Goal: Task Accomplishment & Management: Manage account settings

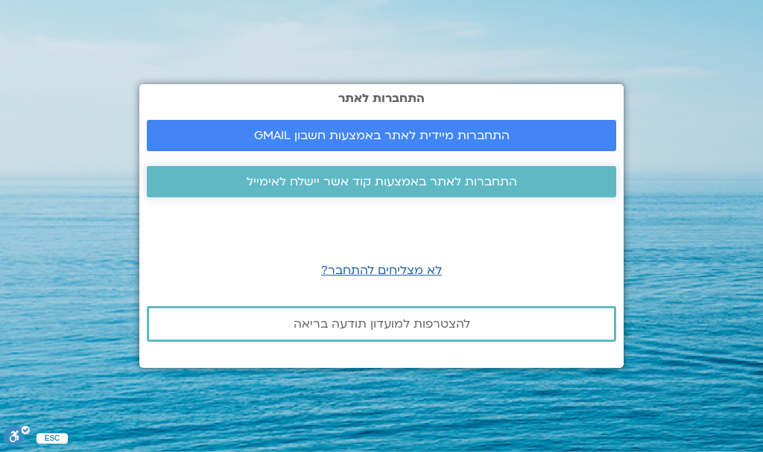
click at [429, 179] on span "התחברות לאתר באמצעות קוד אשר יישלח לאימייל" at bounding box center [382, 181] width 271 height 13
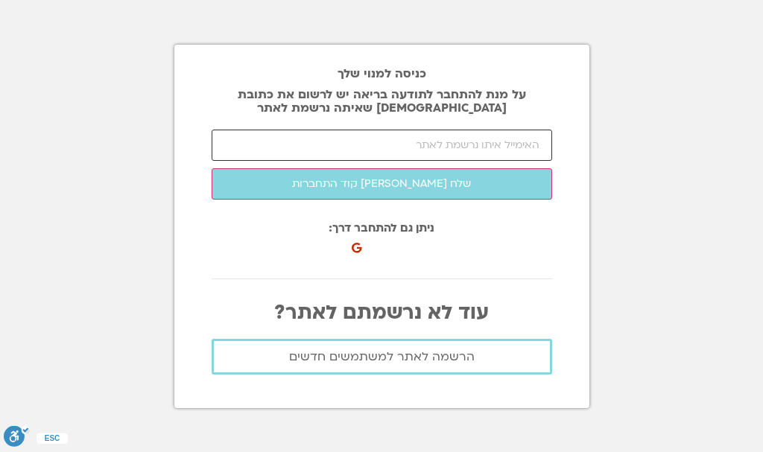
click at [535, 143] on input "email" at bounding box center [382, 145] width 341 height 31
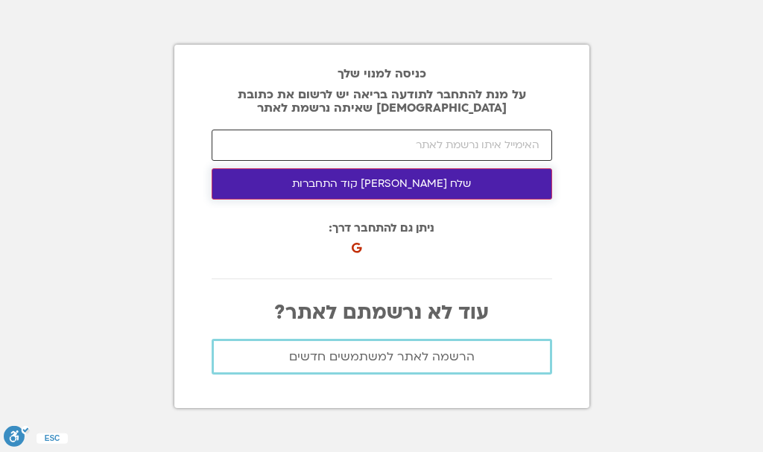
type input "ornashalish@walla.com"
click at [446, 180] on button "שלח לי קוד התחברות" at bounding box center [382, 183] width 341 height 31
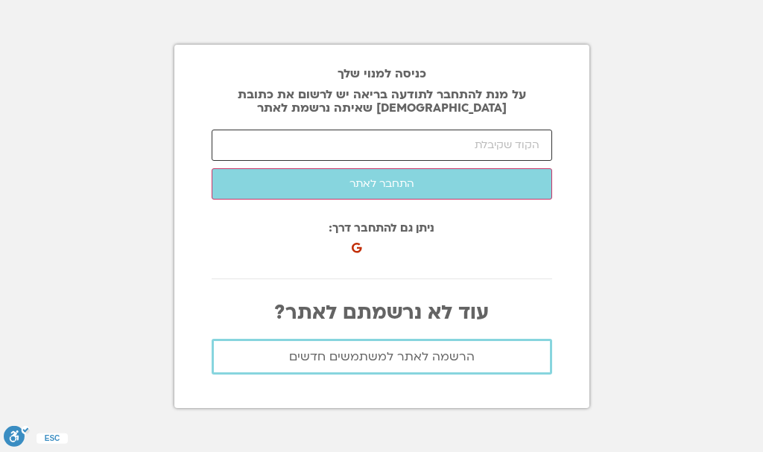
click at [539, 142] on input "number" at bounding box center [382, 145] width 341 height 31
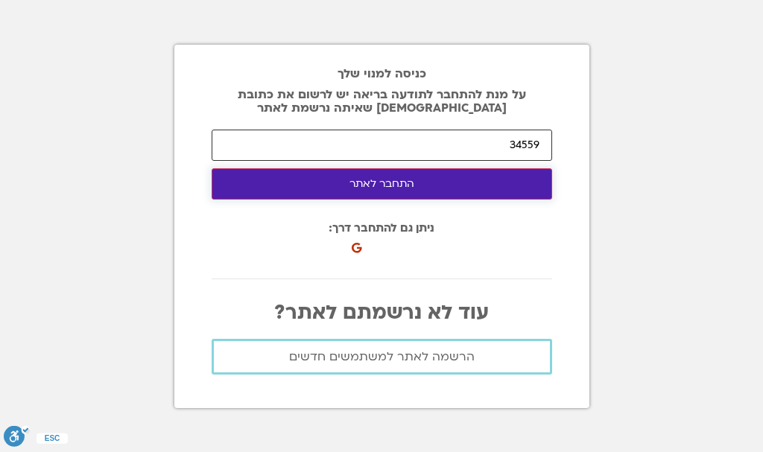
type input "34559"
click at [417, 177] on button "התחבר לאתר" at bounding box center [382, 183] width 341 height 31
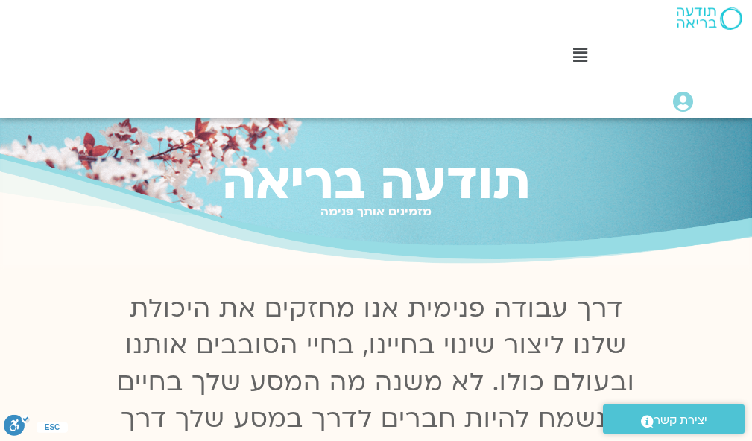
drag, startPoint x: 758, startPoint y: 7, endPoint x: 506, endPoint y: 193, distance: 313.4
click at [506, 193] on h1 "תודעה בריאה" at bounding box center [376, 182] width 752 height 56
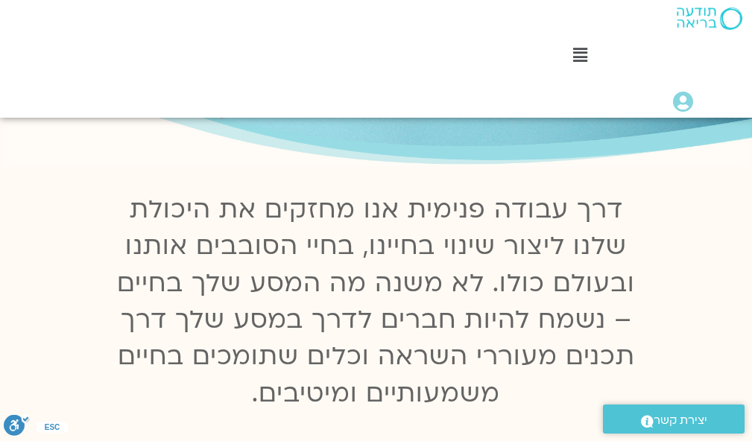
scroll to position [209, 0]
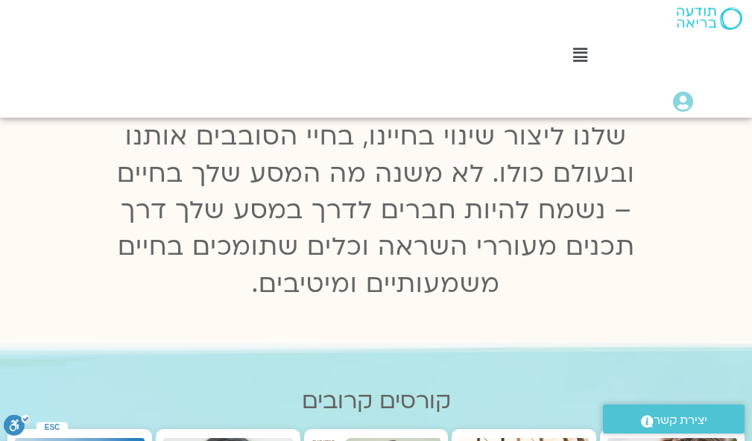
click at [578, 48] on icon at bounding box center [580, 55] width 14 height 16
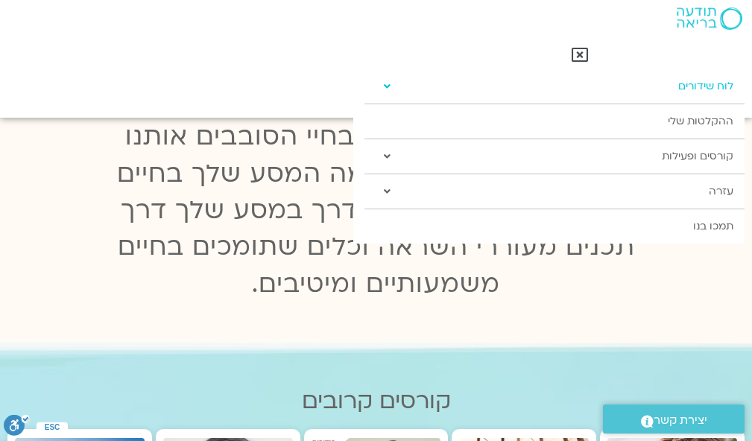
click at [716, 84] on link "לוח שידורים" at bounding box center [554, 86] width 380 height 34
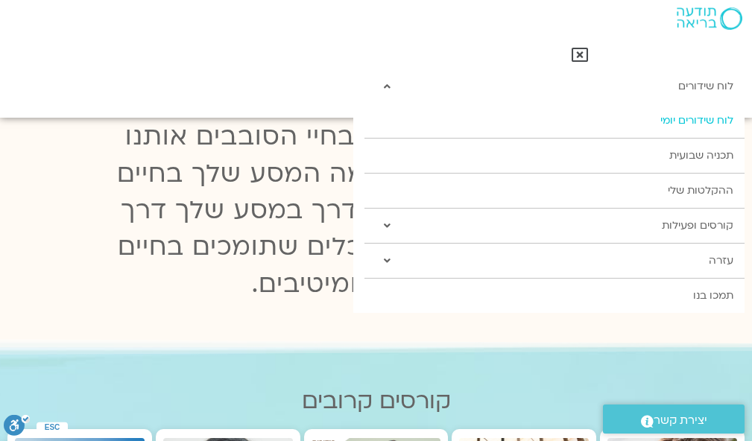
click at [673, 116] on link "לוח שידורים יומי" at bounding box center [554, 121] width 380 height 34
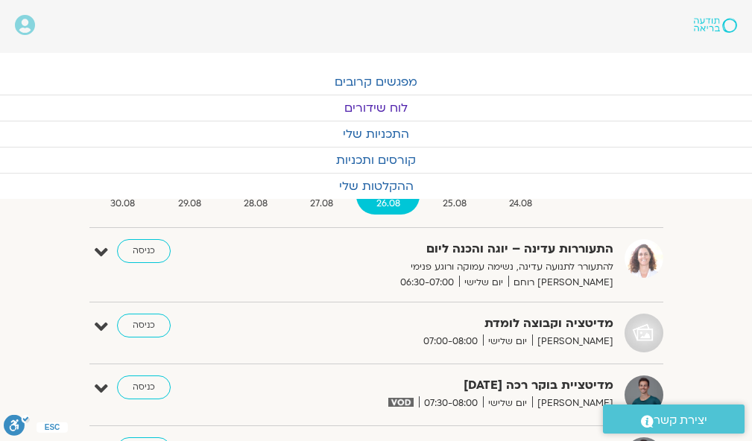
click at [396, 104] on link "לוח שידורים" at bounding box center [376, 107] width 752 height 25
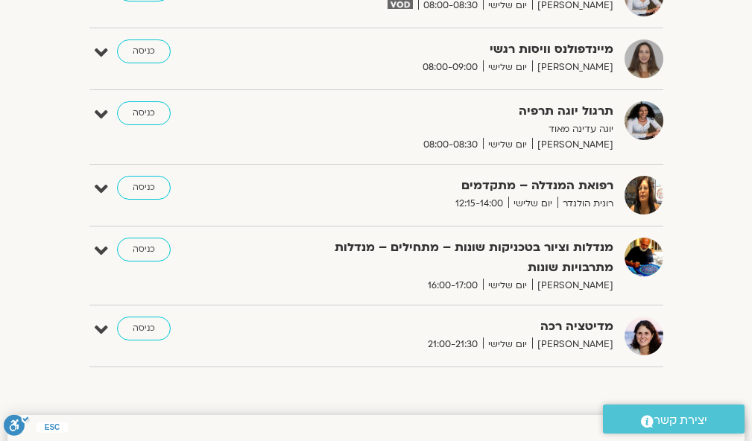
scroll to position [636, 0]
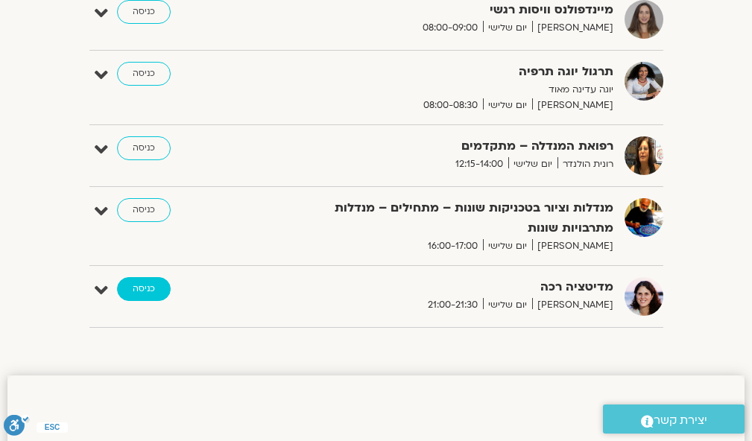
click at [146, 290] on link "כניסה" at bounding box center [144, 289] width 54 height 24
